Goal: Task Accomplishment & Management: Complete application form

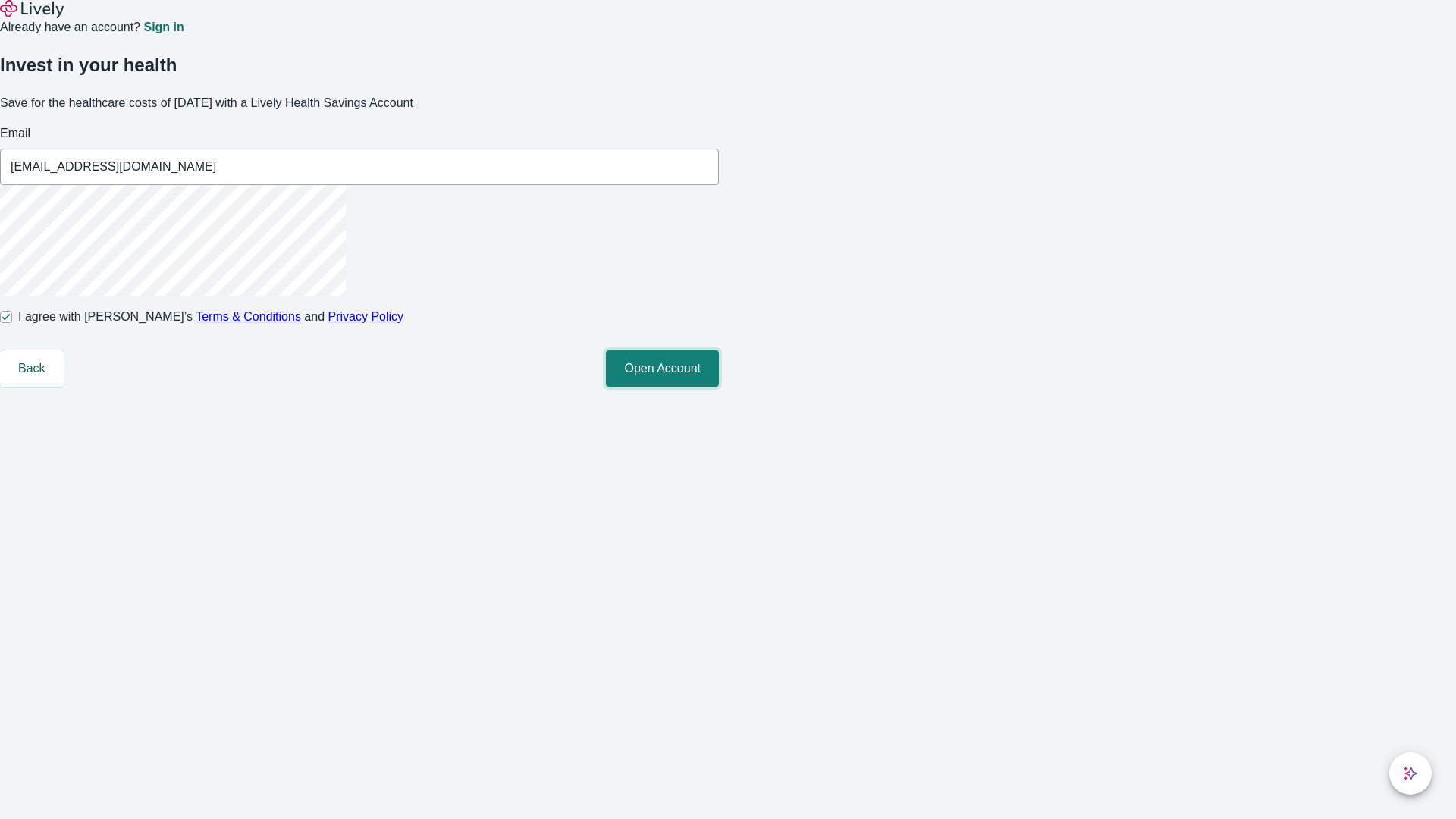
click at [719, 386] on button "Open Account" at bounding box center [662, 368] width 113 height 36
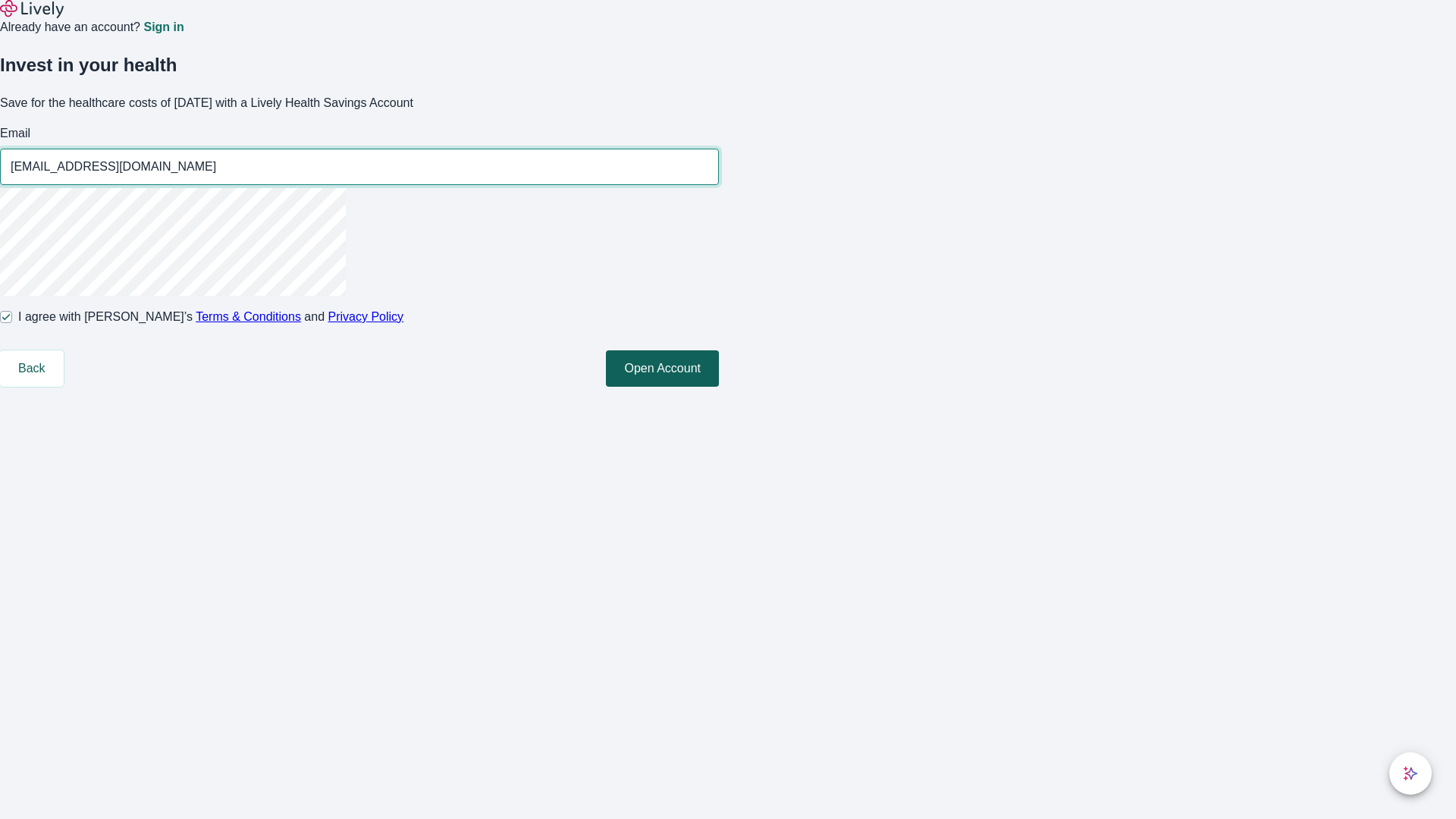
type input "[EMAIL_ADDRESS][DOMAIN_NAME]"
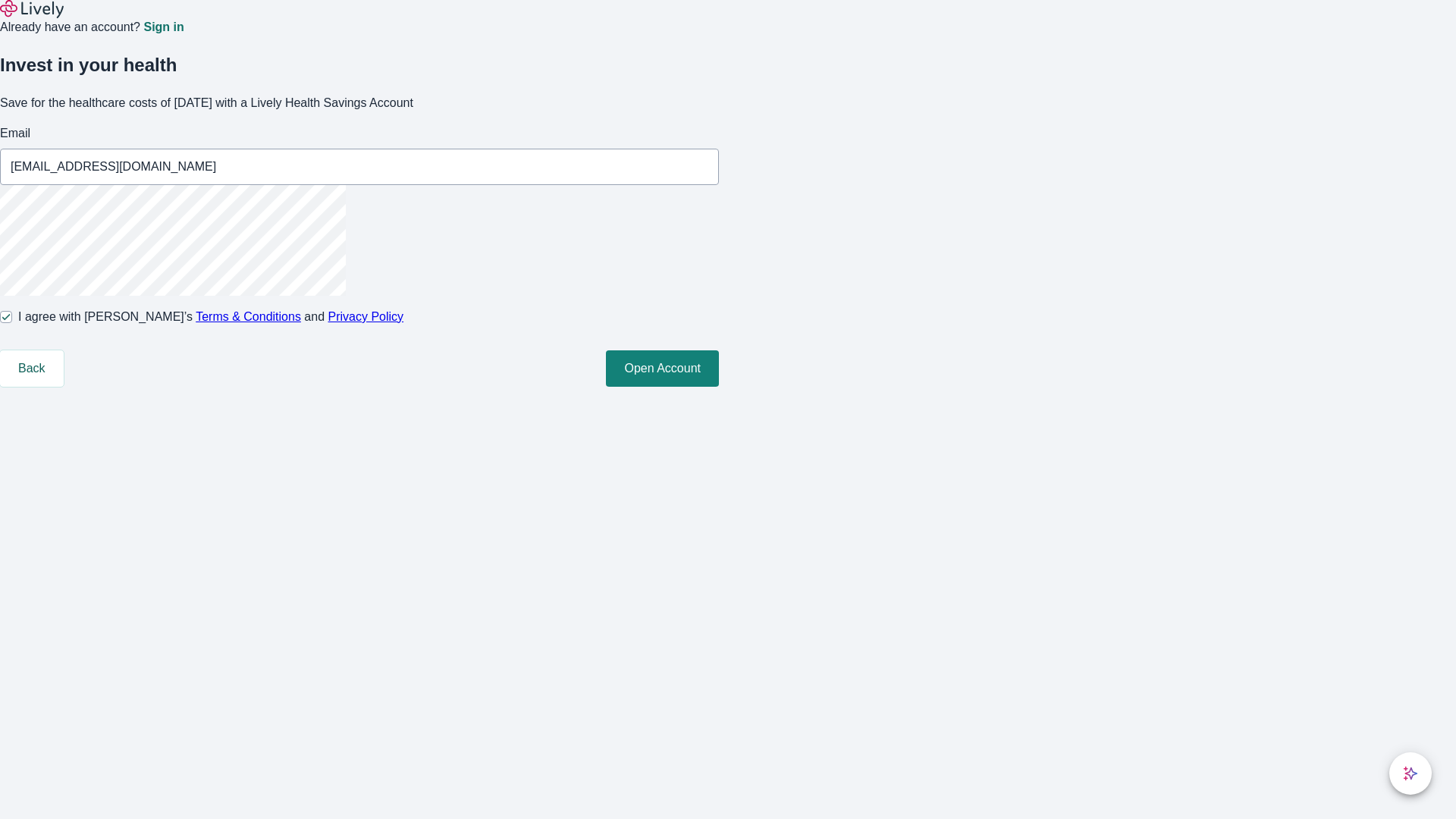
click at [12, 323] on input "I agree with Lively’s Terms & Conditions and Privacy Policy" at bounding box center [6, 317] width 12 height 12
checkbox input "false"
type input "[PERSON_NAME][EMAIL_ADDRESS][DOMAIN_NAME]"
click at [12, 323] on input "I agree with Lively’s Terms & Conditions and Privacy Policy" at bounding box center [6, 317] width 12 height 12
checkbox input "true"
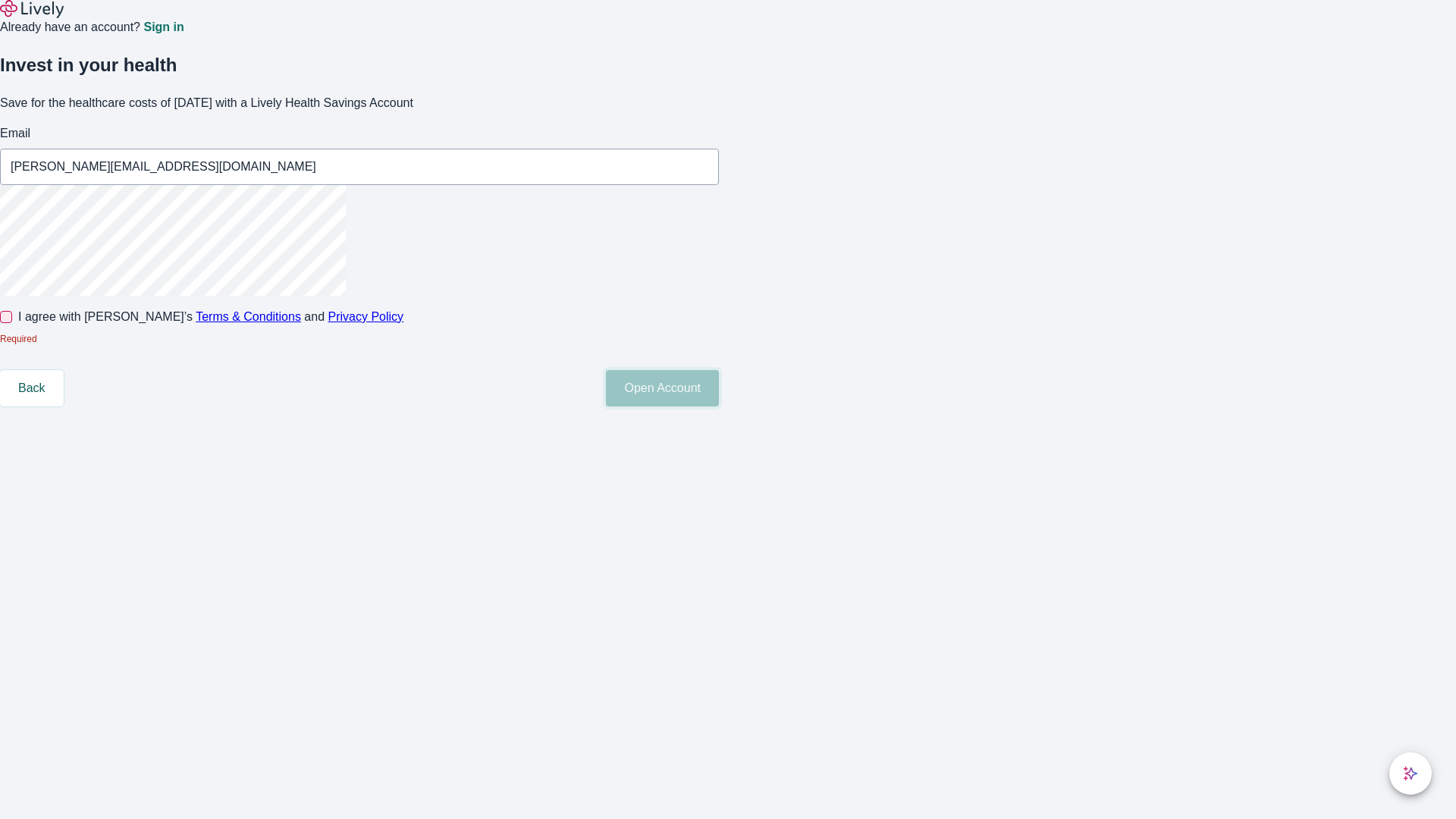
click at [719, 407] on button "Open Account" at bounding box center [662, 388] width 113 height 36
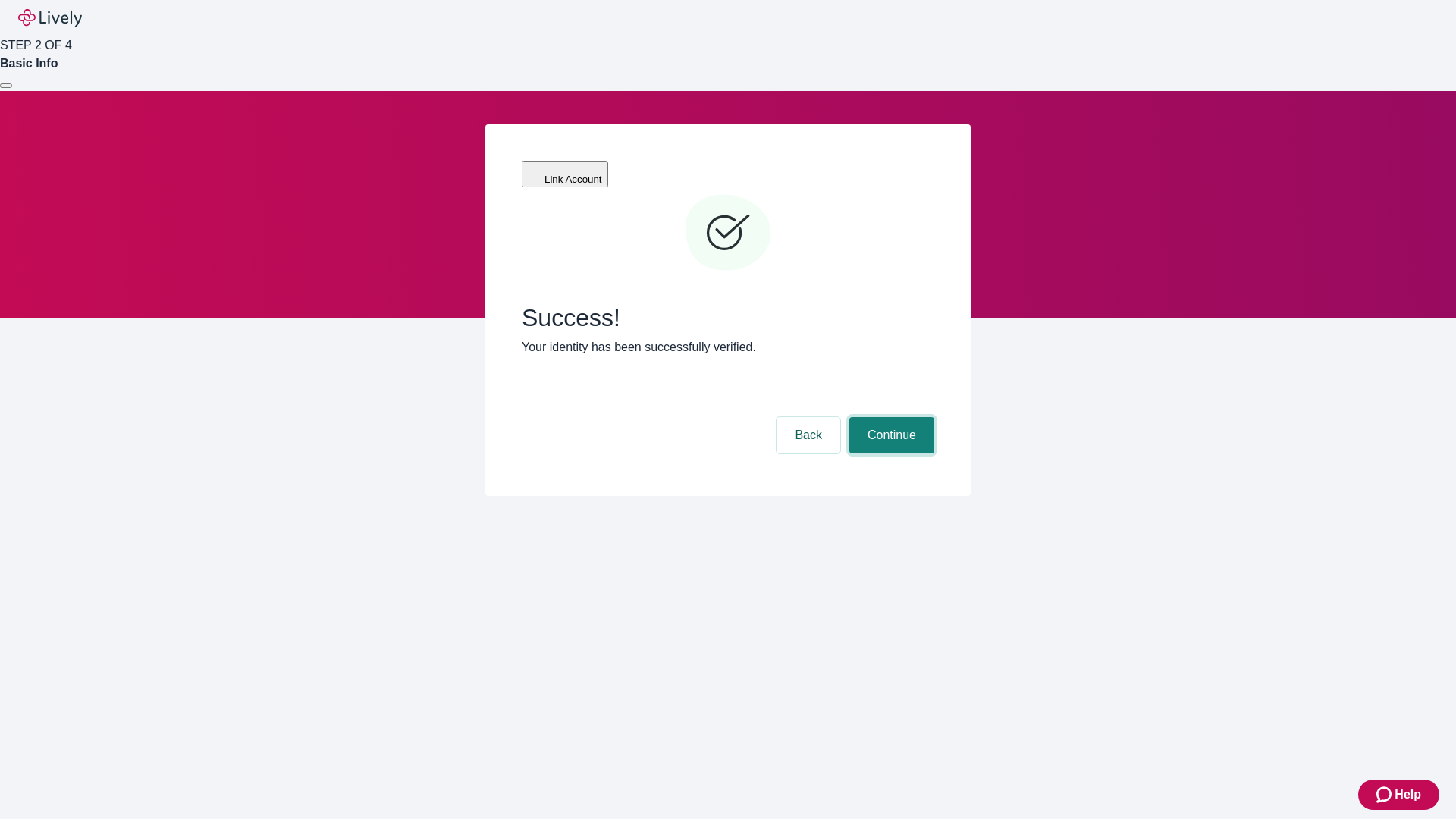
click at [890, 417] on button "Continue" at bounding box center [892, 435] width 85 height 36
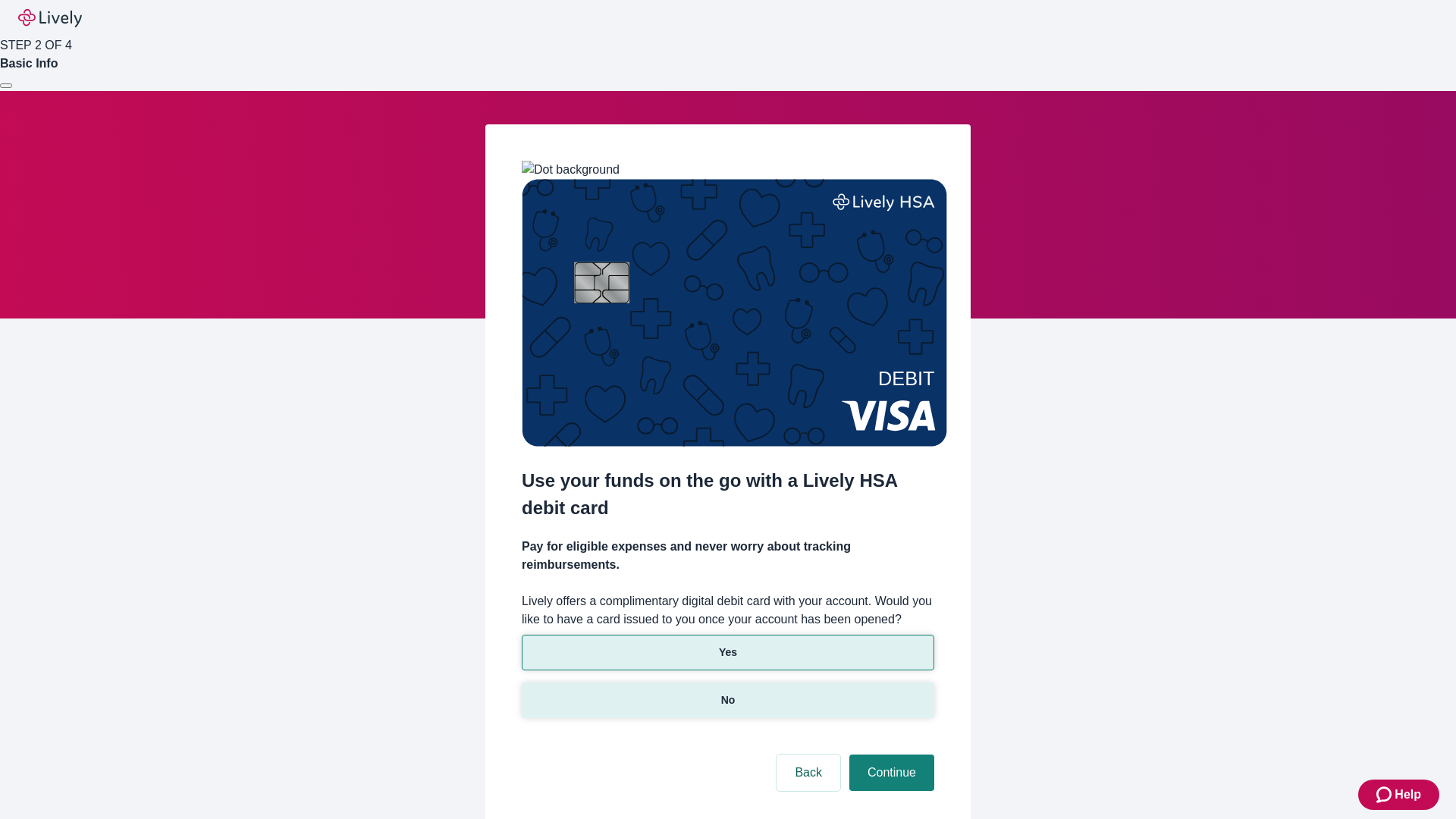
click at [727, 692] on p "No" at bounding box center [728, 700] width 15 height 16
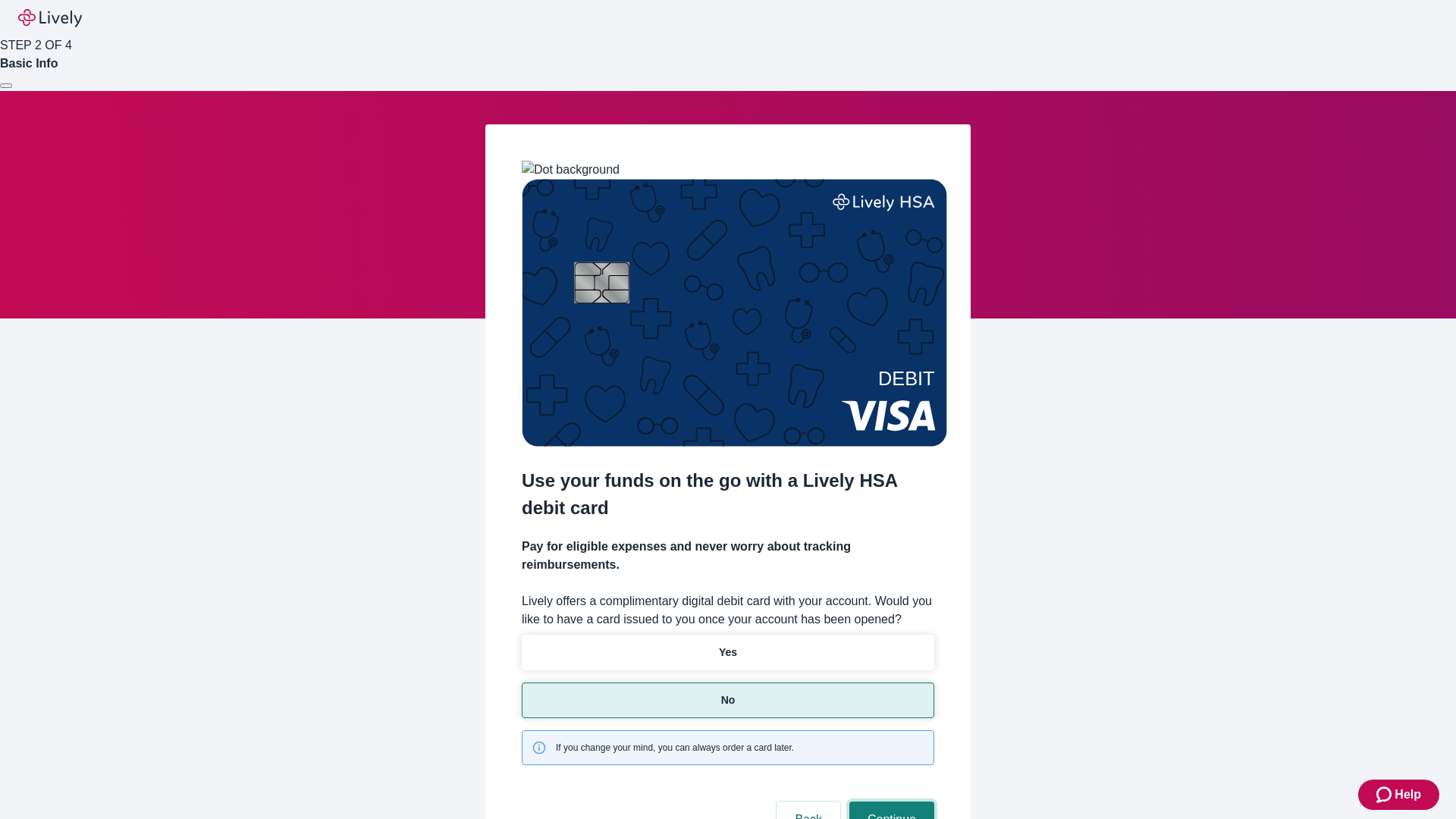
click at [890, 801] on button "Continue" at bounding box center [892, 819] width 85 height 36
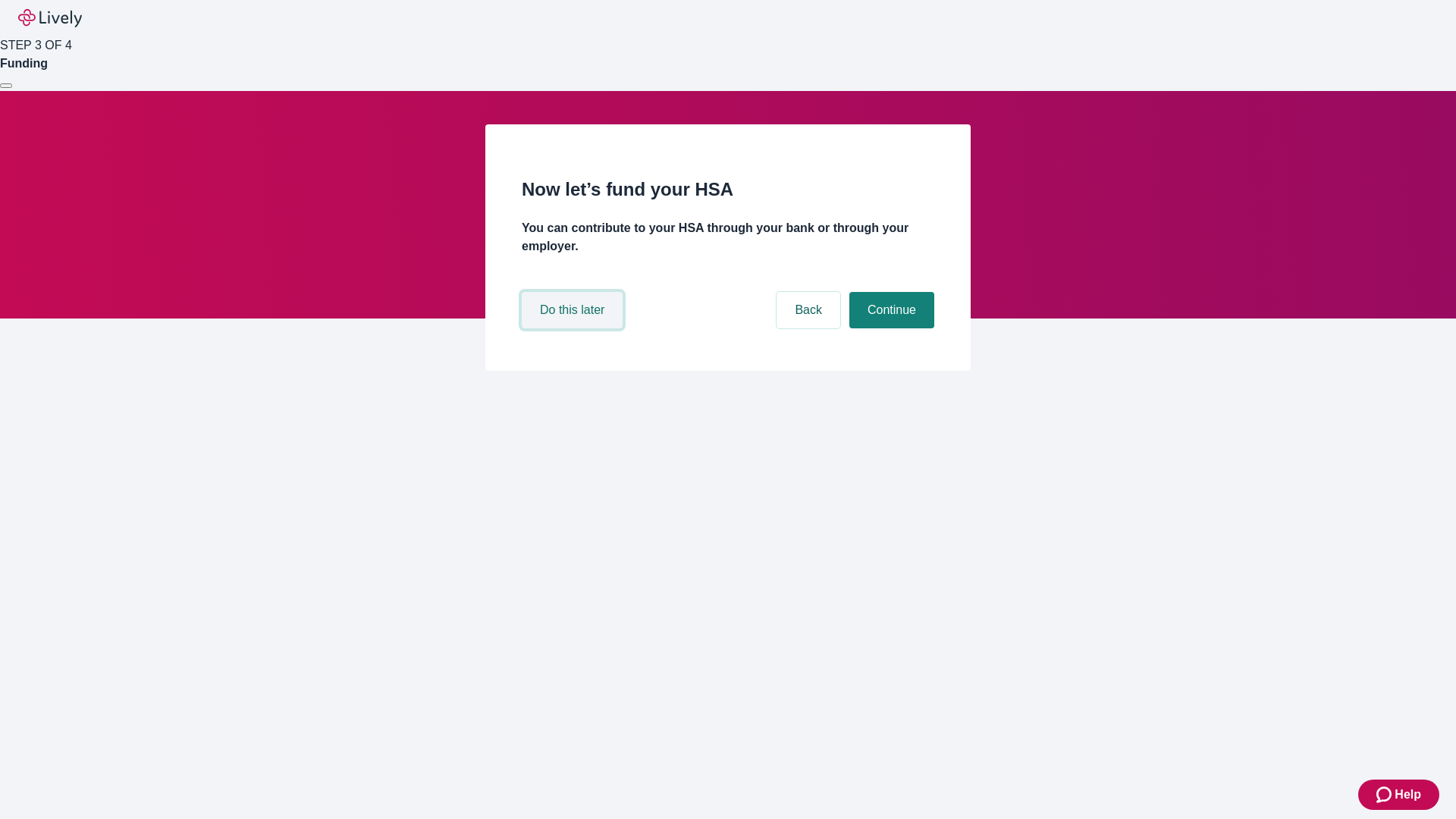
click at [574, 328] on button "Do this later" at bounding box center [571, 310] width 101 height 36
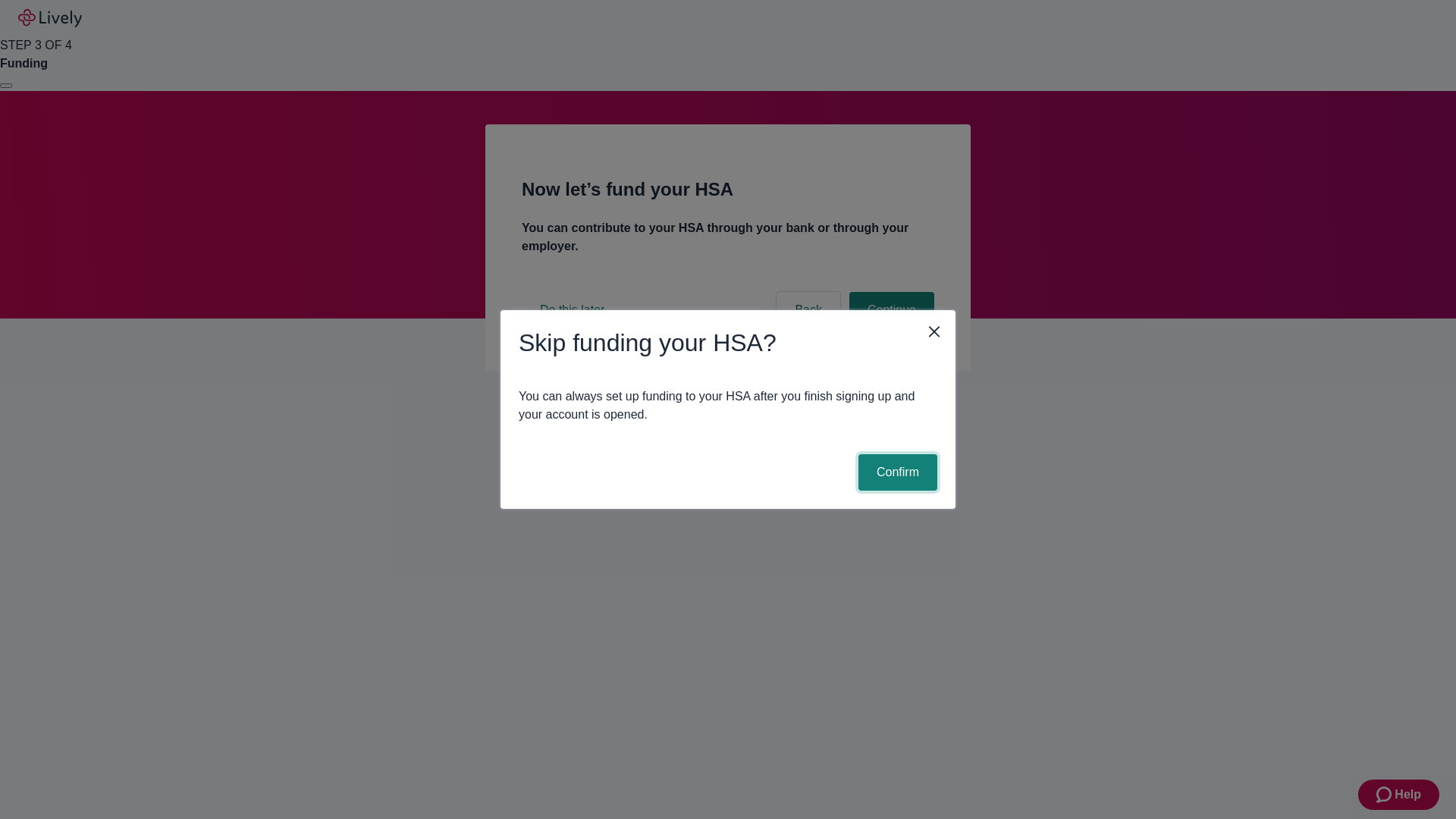
click at [895, 472] on button "Confirm" at bounding box center [898, 472] width 79 height 36
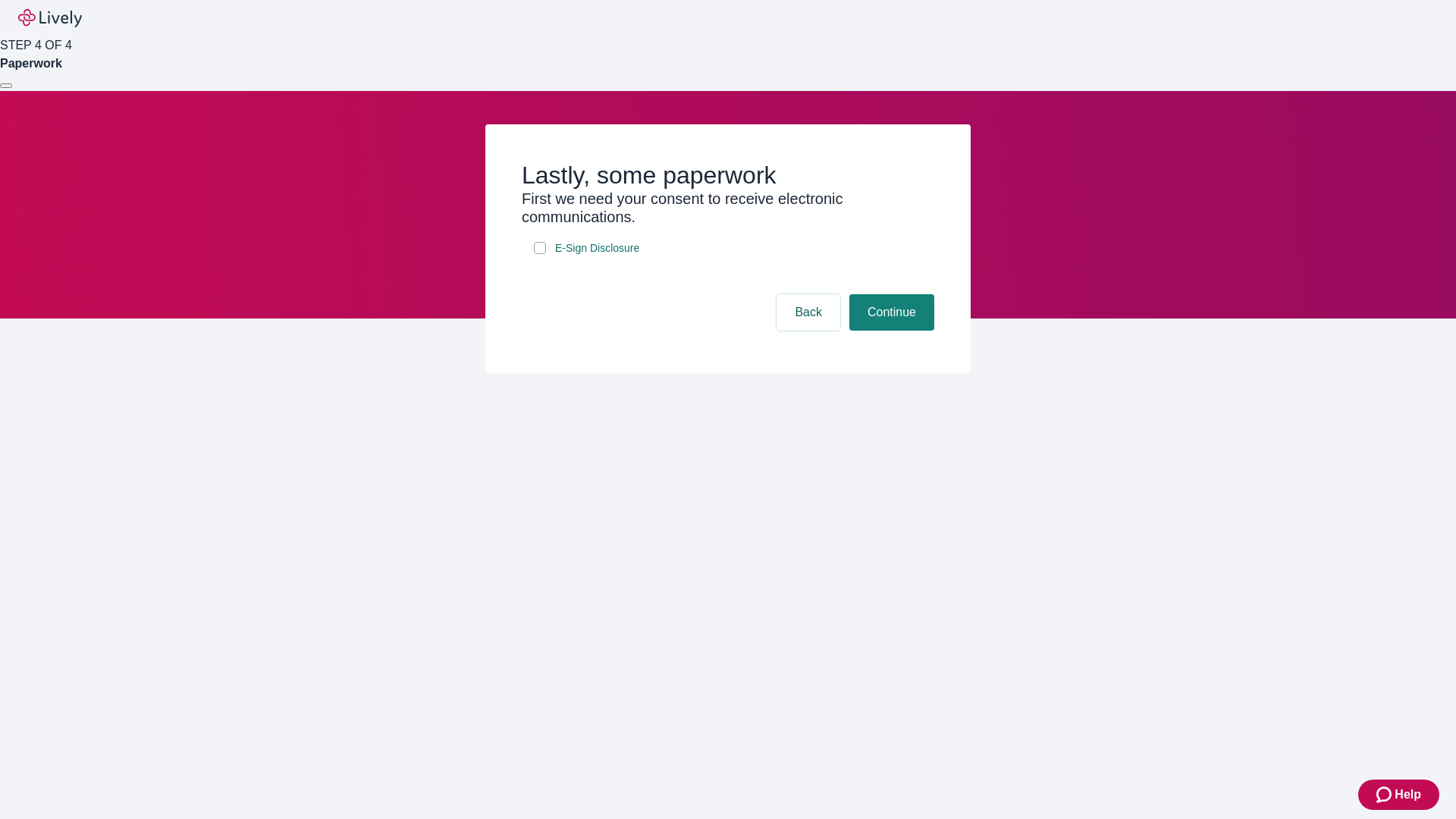
click at [540, 254] on input "E-Sign Disclosure" at bounding box center [539, 248] width 12 height 12
checkbox input "true"
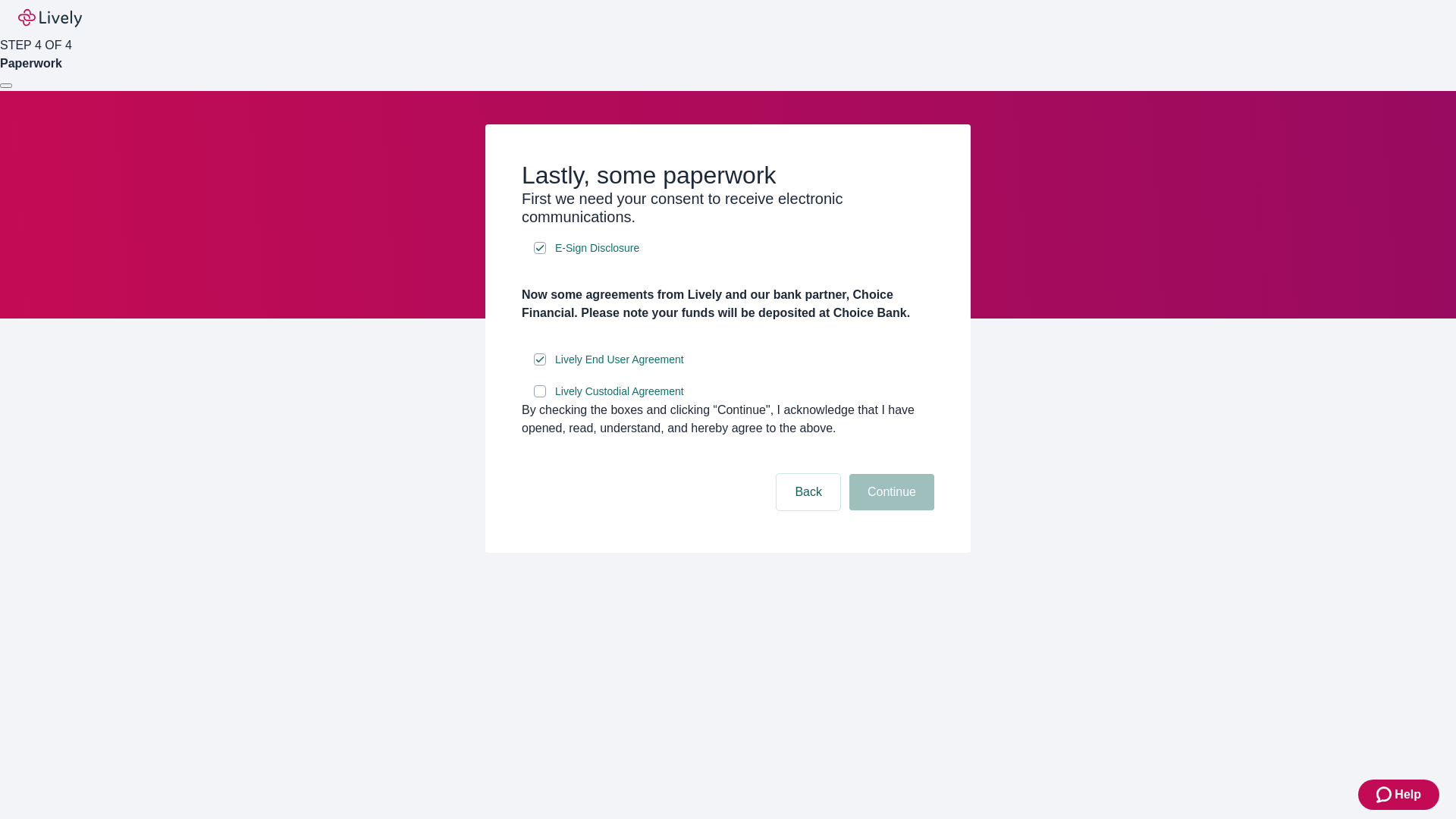
click at [540, 397] on input "Lively Custodial Agreement" at bounding box center [539, 391] width 12 height 12
checkbox input "true"
click at [890, 510] on button "Continue" at bounding box center [892, 492] width 85 height 36
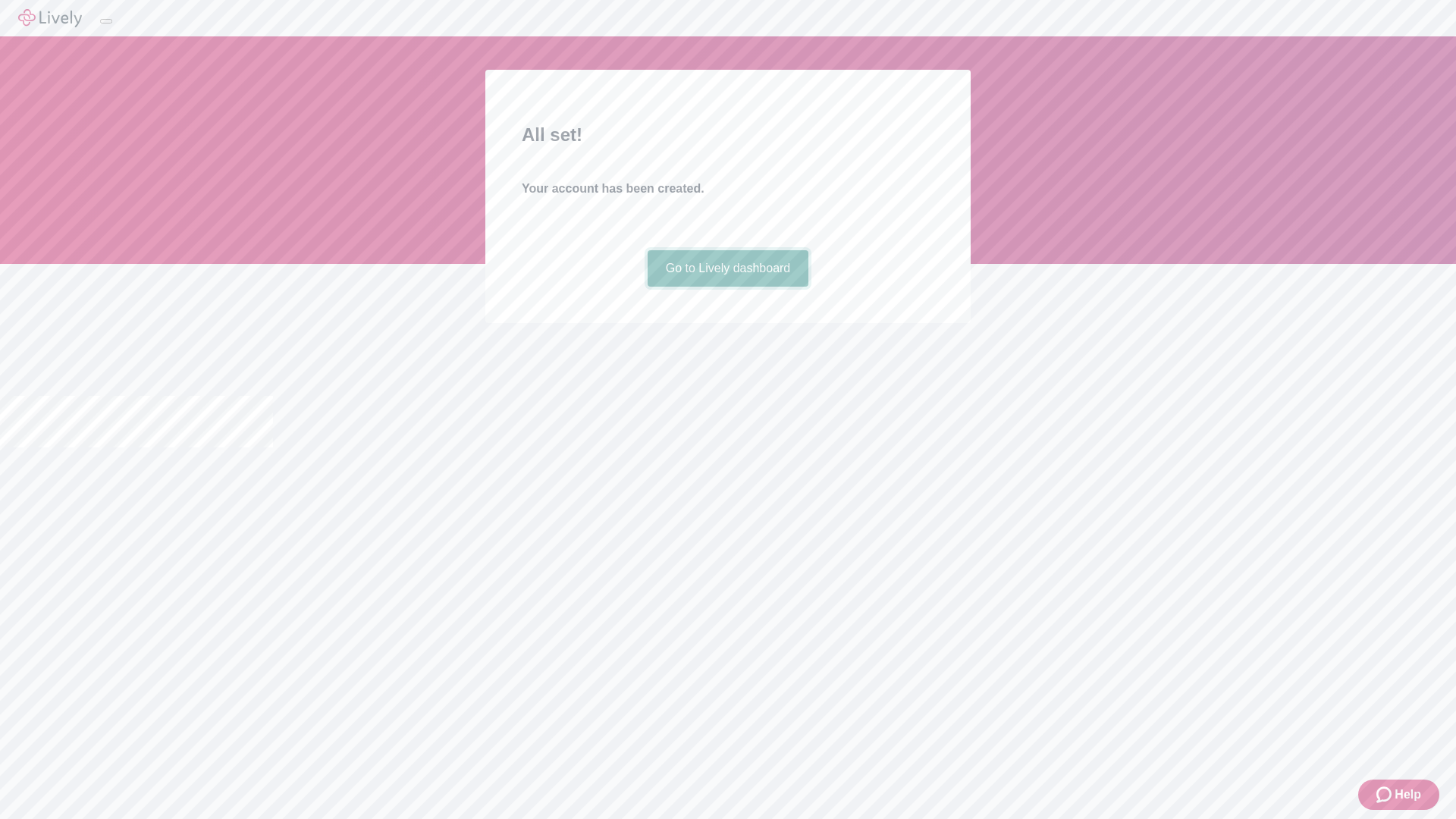
click at [727, 286] on link "Go to Lively dashboard" at bounding box center [728, 268] width 161 height 36
